Goal: Task Accomplishment & Management: Complete application form

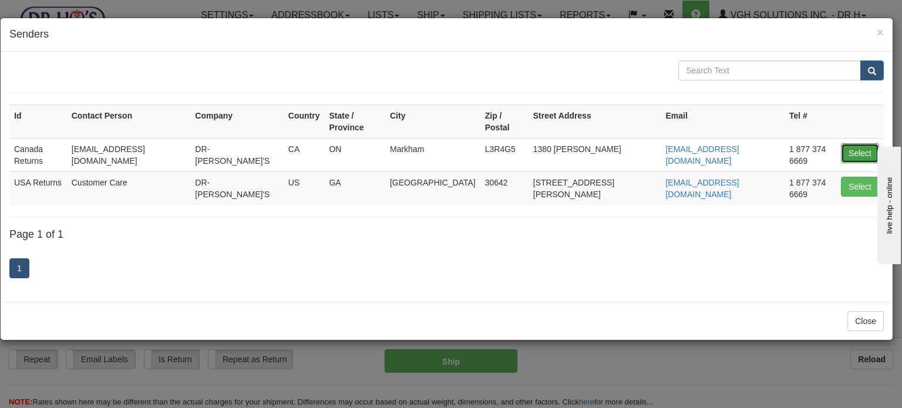
click at [862, 143] on button "Select" at bounding box center [860, 153] width 38 height 20
type input "Canada Returns"
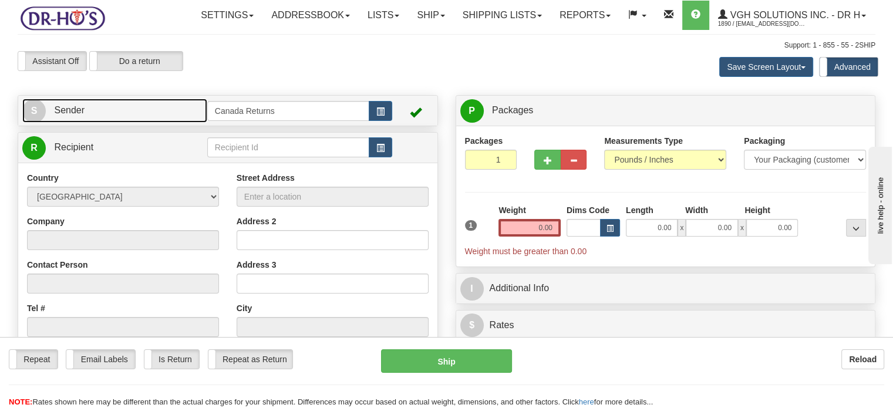
click at [173, 123] on link "S Sender" at bounding box center [114, 111] width 185 height 24
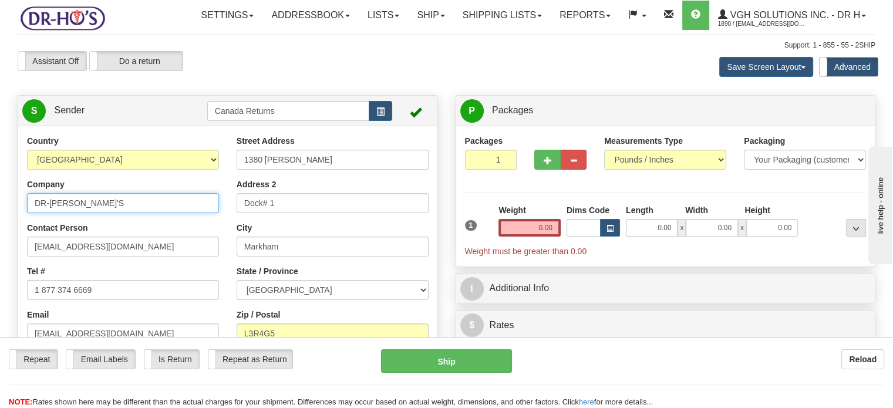
click at [106, 213] on input "DR-[PERSON_NAME]'S" at bounding box center [123, 203] width 192 height 20
type input "[PERSON_NAME] [PERSON_NAME] Tremoyne"
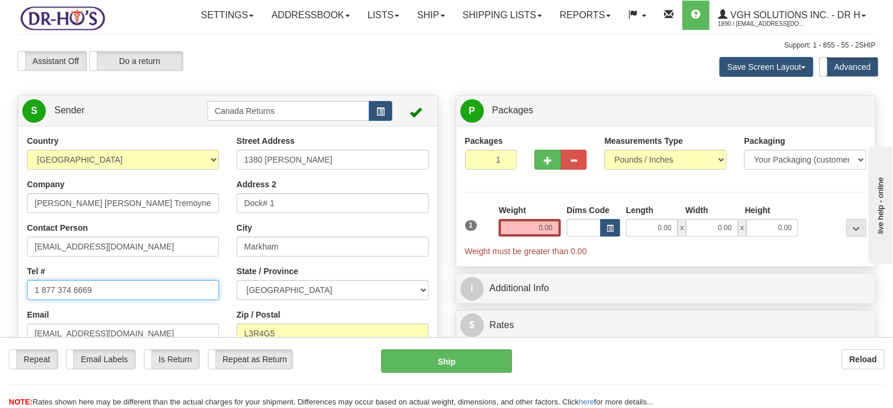
click at [95, 300] on input "1 877 374 6669" at bounding box center [123, 290] width 192 height 20
paste input "780478035"
click at [95, 300] on input "7804780359" at bounding box center [123, 290] width 192 height 20
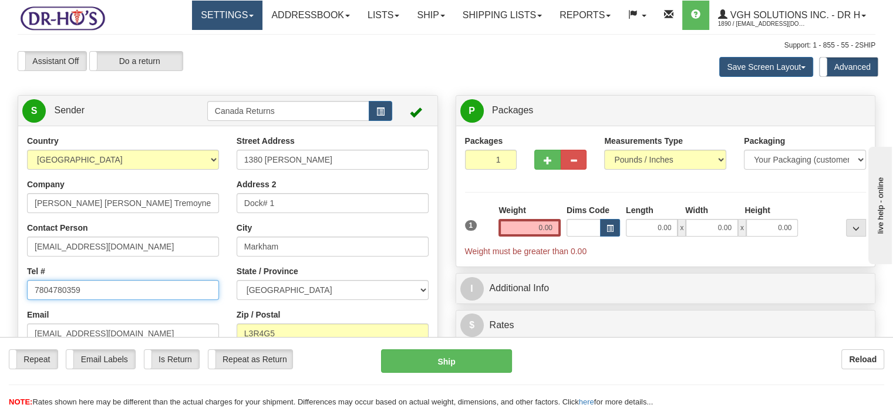
type input "7804780359"
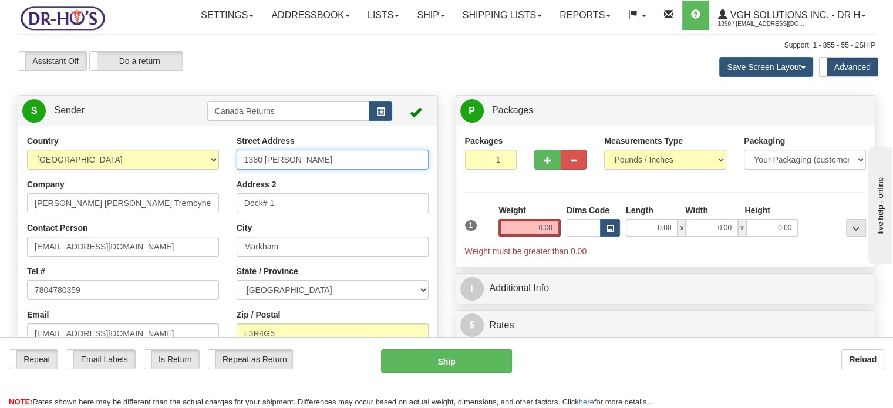
click at [288, 170] on input "1380 [PERSON_NAME]" at bounding box center [333, 160] width 192 height 20
paste input "[STREET_ADDRESS][PERSON_NAME]"
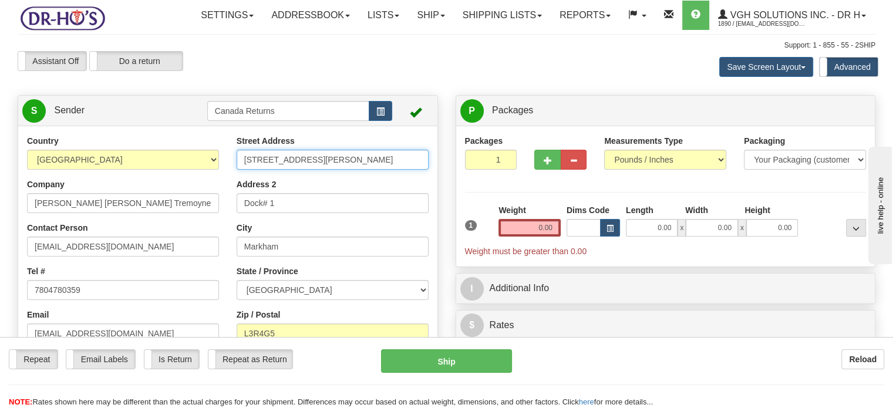
click at [288, 170] on input "[STREET_ADDRESS][PERSON_NAME]" at bounding box center [333, 160] width 192 height 20
drag, startPoint x: 288, startPoint y: 187, endPoint x: 496, endPoint y: 197, distance: 207.5
click at [496, 95] on div "Create a label for the return Create Pickup Without Label S Sender" at bounding box center [446, 95] width 875 height 0
type input "12 [PERSON_NAME] Ct"
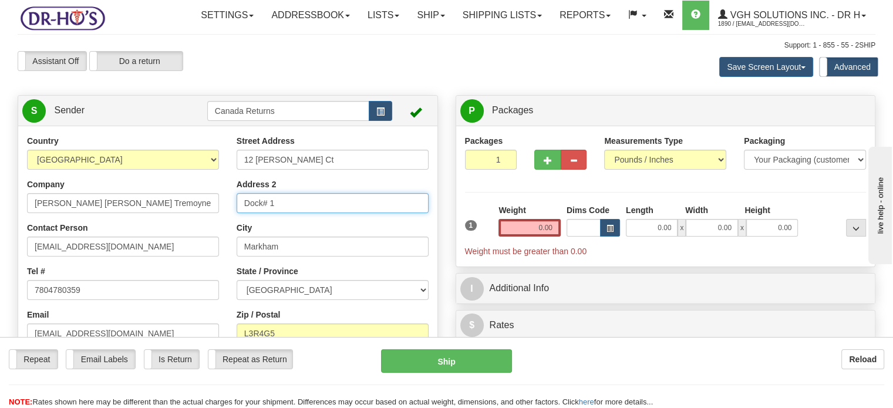
click at [359, 213] on input "Dock# 1" at bounding box center [333, 203] width 192 height 20
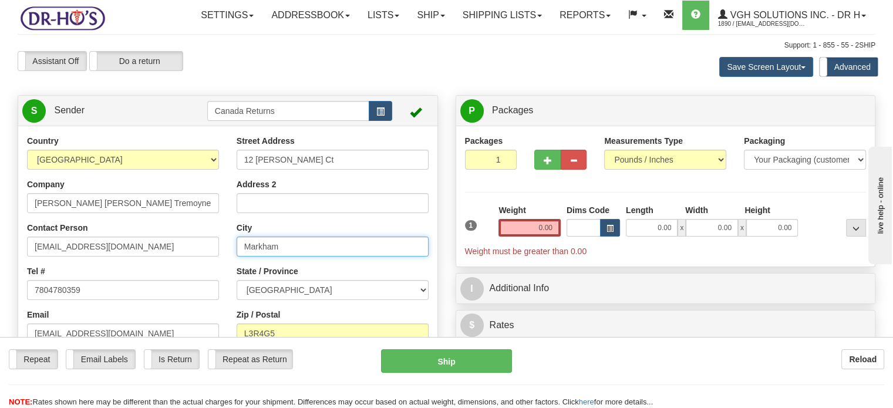
click at [333, 257] on input "Markham" at bounding box center [333, 247] width 192 height 20
paste input "Edmonton [GEOGRAPHIC_DATA], T5A2H9 [GEOGRAPHIC_DATA]"
click at [333, 257] on input "Edmonton [GEOGRAPHIC_DATA], T5A2H9 [GEOGRAPHIC_DATA]" at bounding box center [333, 247] width 192 height 20
drag, startPoint x: 287, startPoint y: 272, endPoint x: 427, endPoint y: 277, distance: 140.4
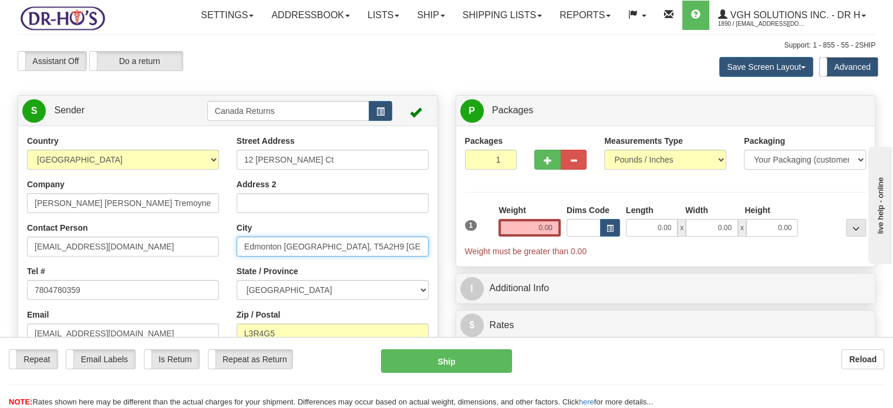
click at [427, 257] on input "Edmonton [GEOGRAPHIC_DATA], T5A2H9 [GEOGRAPHIC_DATA]" at bounding box center [333, 247] width 192 height 20
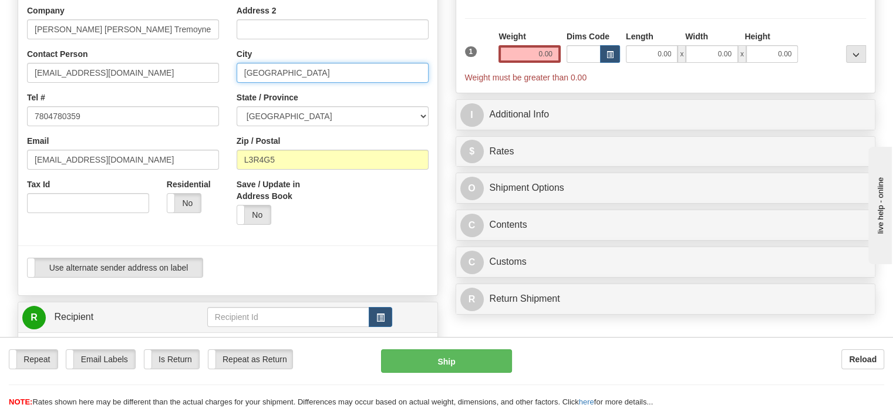
scroll to position [227, 0]
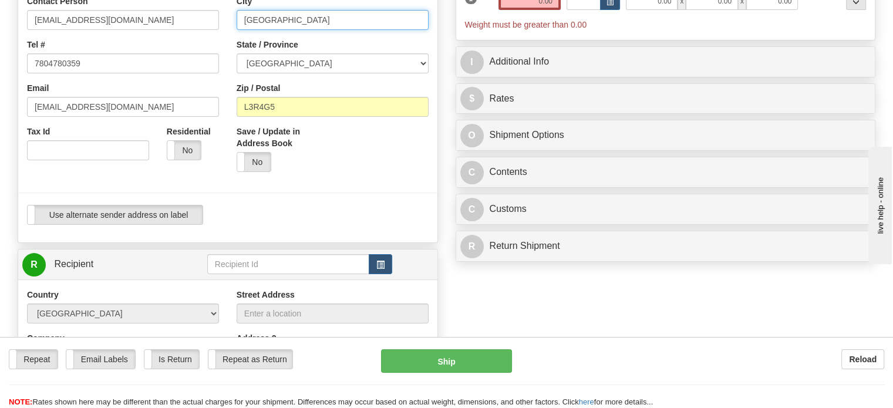
type input "[GEOGRAPHIC_DATA]"
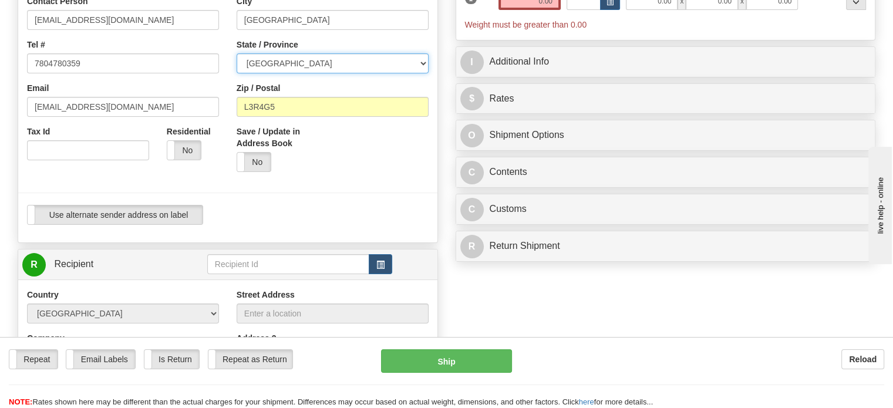
click at [328, 73] on select "[GEOGRAPHIC_DATA] [GEOGRAPHIC_DATA] [GEOGRAPHIC_DATA] [GEOGRAPHIC_DATA] [GEOGRA…" at bounding box center [333, 63] width 192 height 20
select select "AB"
click at [237, 73] on select "[GEOGRAPHIC_DATA] [GEOGRAPHIC_DATA] [GEOGRAPHIC_DATA] [GEOGRAPHIC_DATA] [GEOGRA…" at bounding box center [333, 63] width 192 height 20
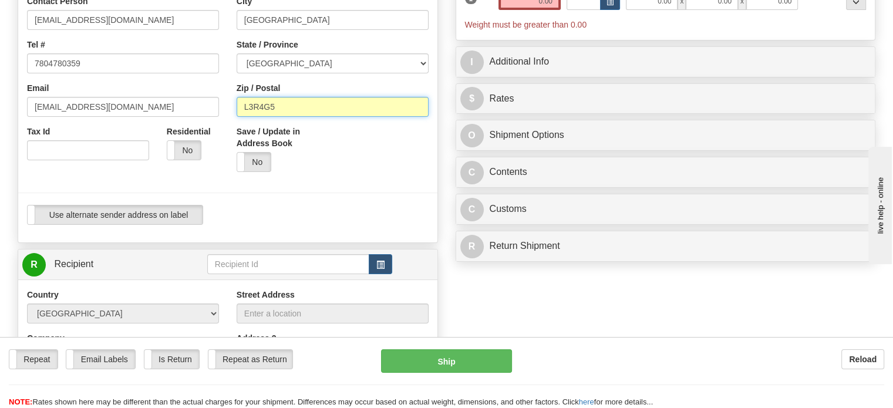
click at [290, 117] on input "L3R4G5" at bounding box center [333, 107] width 192 height 20
paste input "[GEOGRAPHIC_DATA], T5A2H9 [GEOGRAPHIC_DATA]"
click at [290, 117] on input "[GEOGRAPHIC_DATA], T5A2H9 [GEOGRAPHIC_DATA]" at bounding box center [333, 107] width 192 height 20
click at [275, 117] on input "[GEOGRAPHIC_DATA], T5A2H9 [GEOGRAPHIC_DATA]" at bounding box center [333, 107] width 192 height 20
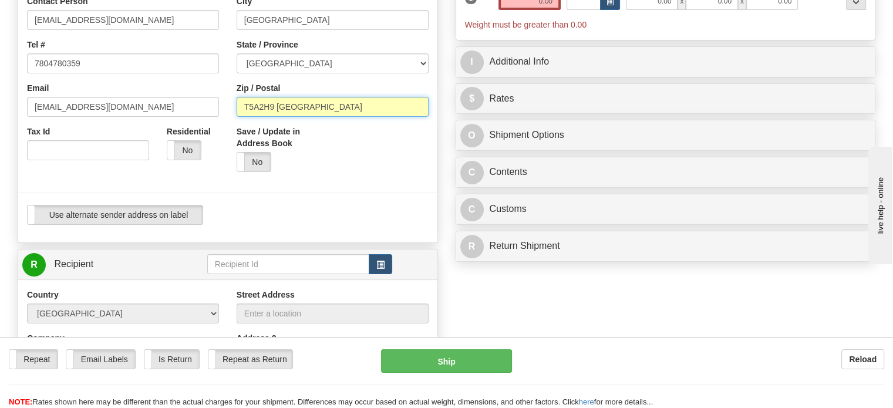
click at [320, 117] on input "T5A2H9 [GEOGRAPHIC_DATA]" at bounding box center [333, 107] width 192 height 20
type input "T5A2H9"
click at [384, 269] on span "button" at bounding box center [380, 265] width 8 height 8
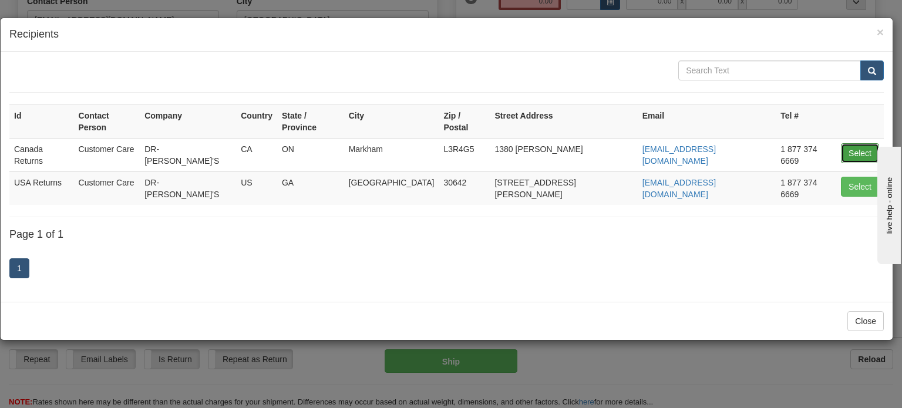
click at [850, 143] on button "Select" at bounding box center [860, 153] width 38 height 20
type input "Canada Returns"
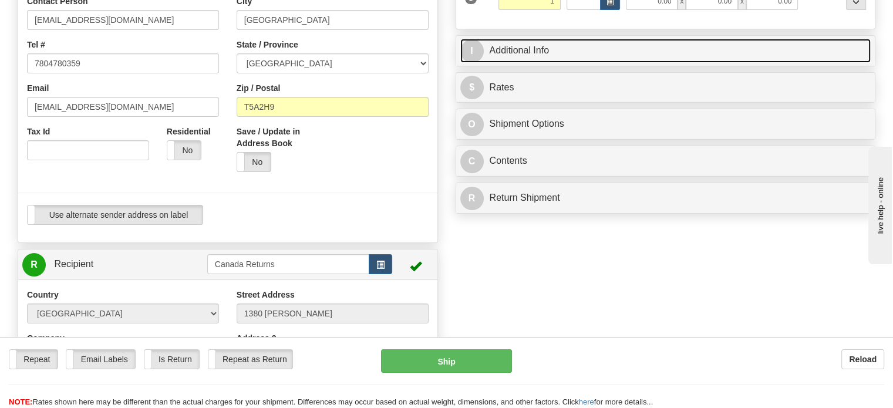
type input "1.00"
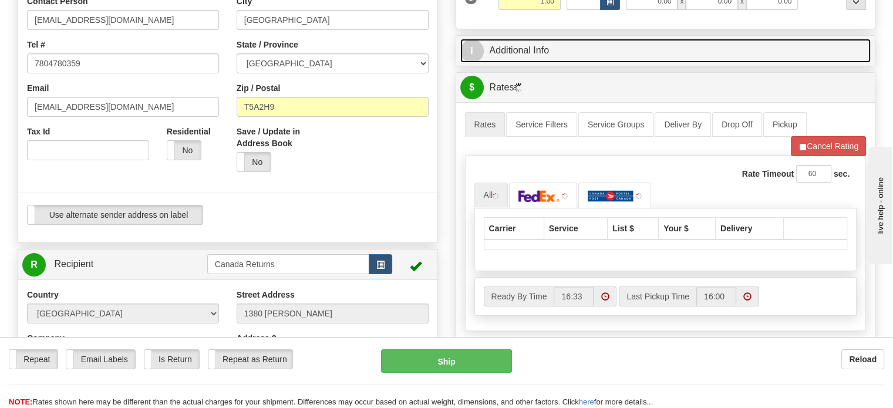
click at [564, 63] on link "I Additional Info" at bounding box center [665, 51] width 411 height 24
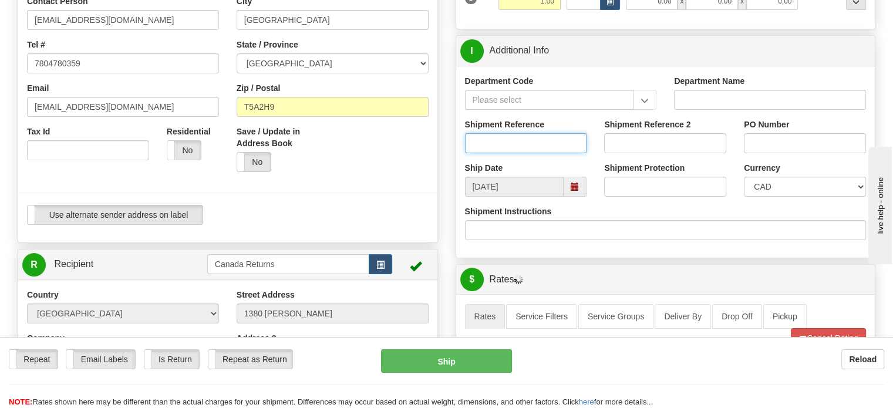
paste input "CU24755854"
click at [511, 153] on input "CU24755854" at bounding box center [526, 143] width 122 height 20
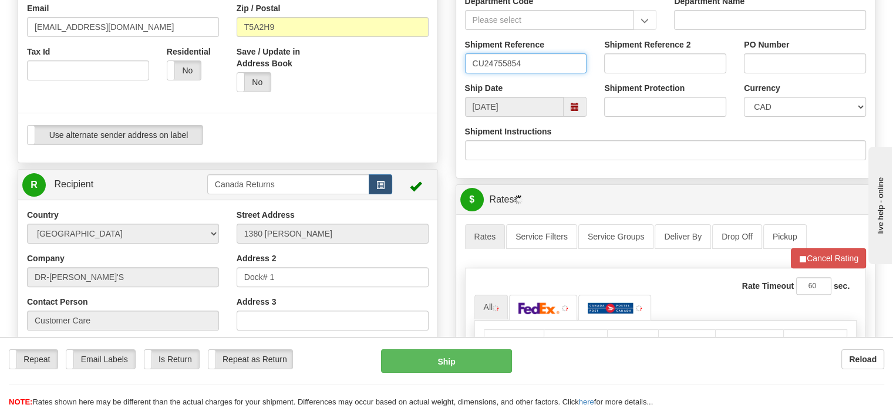
scroll to position [375, 0]
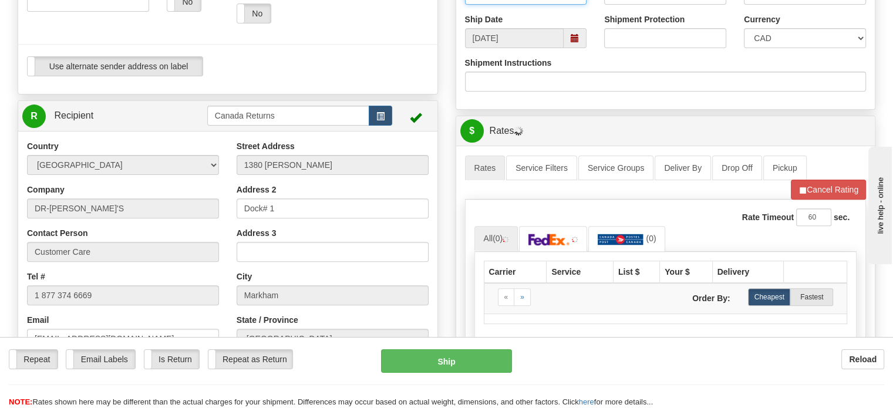
type input "CU24755854"
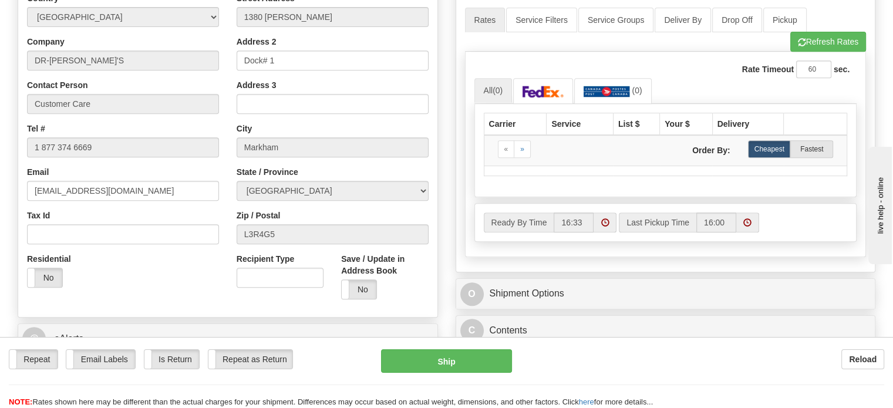
scroll to position [524, 0]
